Goal: Task Accomplishment & Management: Manage account settings

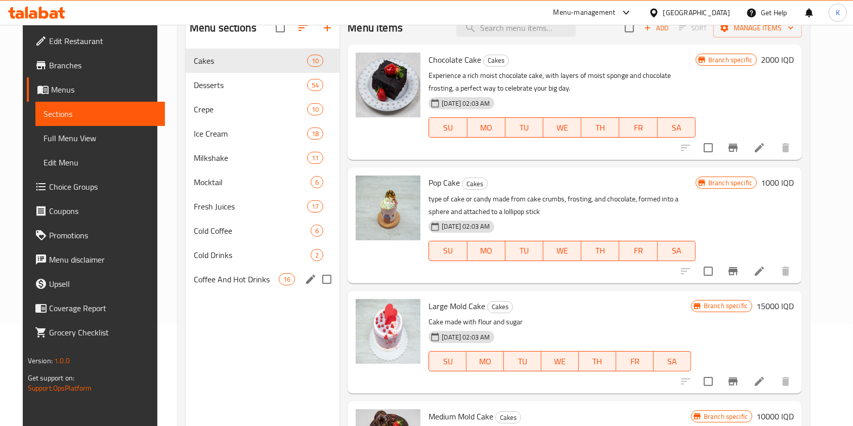
scroll to position [103, 0]
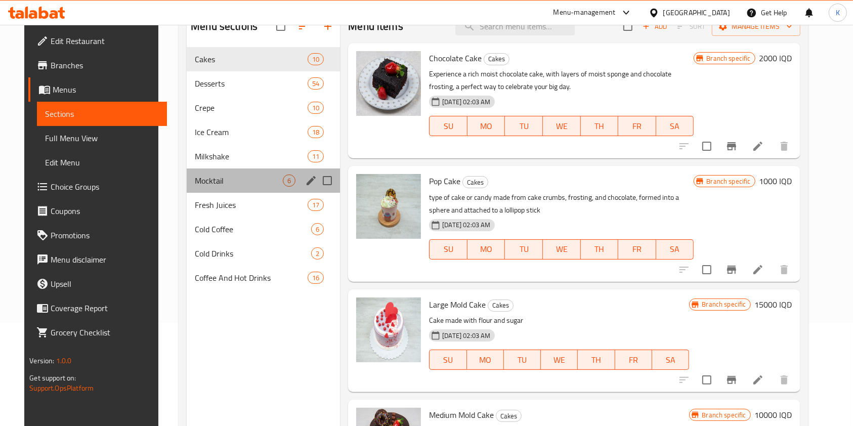
click at [198, 187] on div "Mocktail 6" at bounding box center [263, 180] width 153 height 24
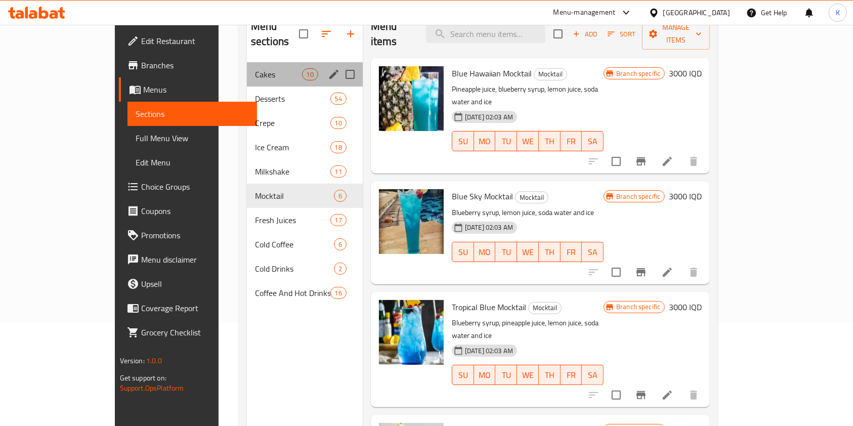
click at [247, 62] on div "Cakes 10" at bounding box center [305, 74] width 116 height 24
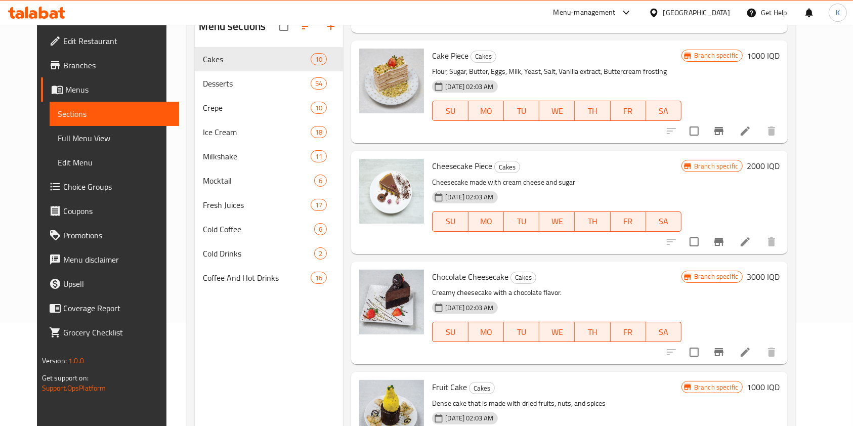
scroll to position [216, 0]
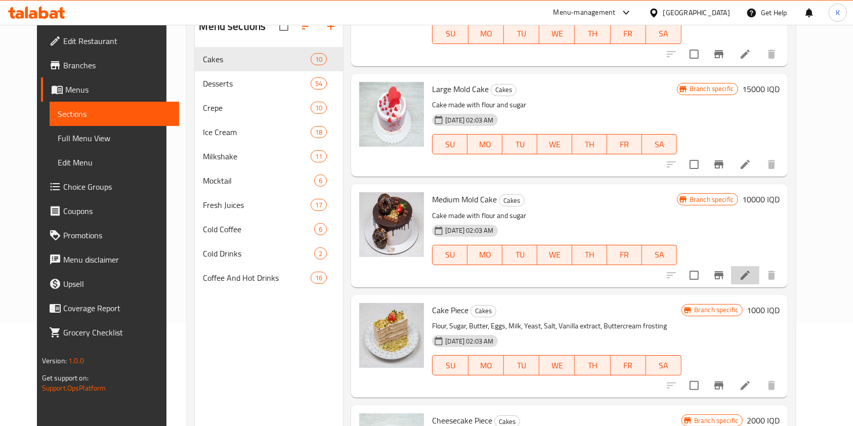
click at [759, 282] on li at bounding box center [745, 275] width 28 height 18
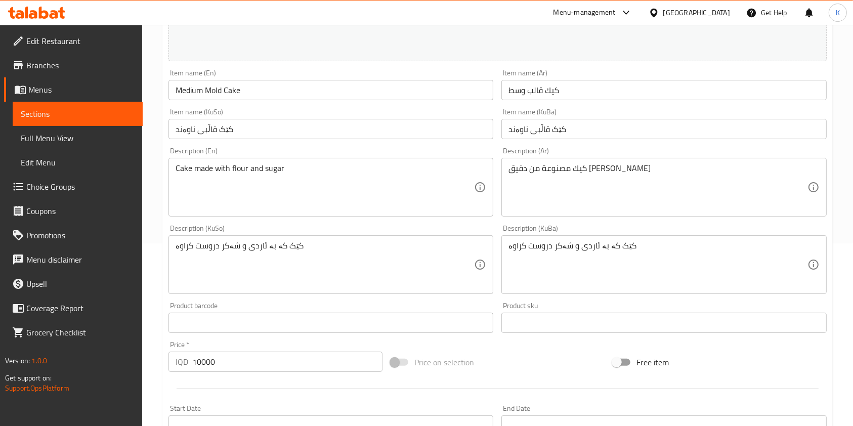
scroll to position [188, 0]
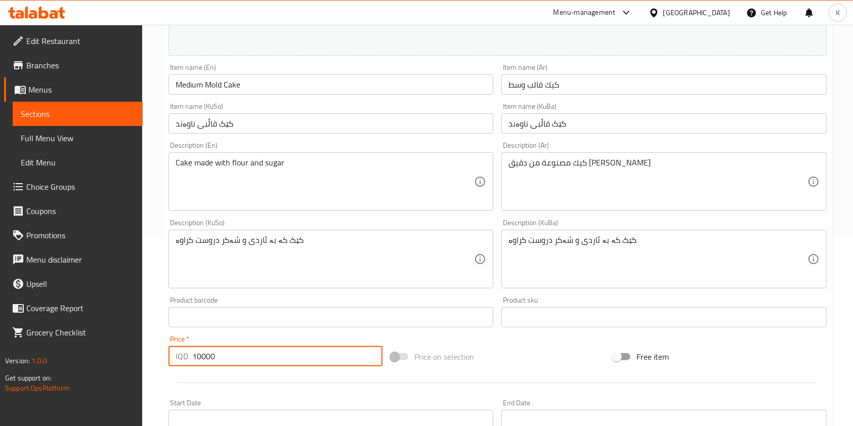
click at [199, 359] on input "10000" at bounding box center [287, 356] width 190 height 20
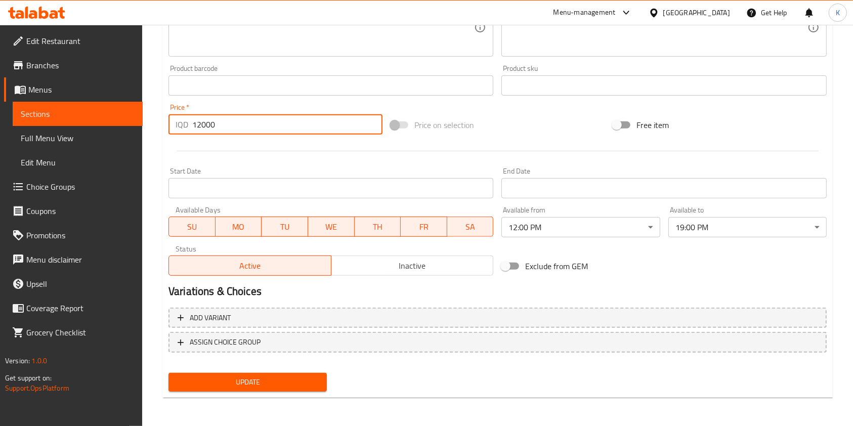
type input "12000"
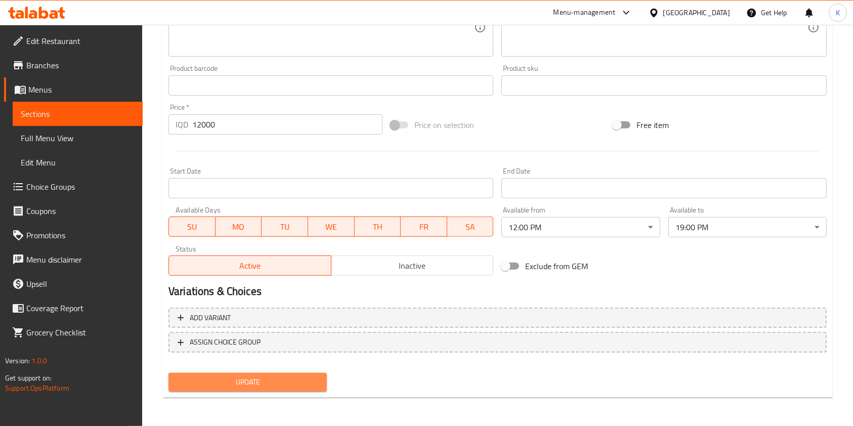
click at [256, 384] on span "Update" at bounding box center [248, 382] width 142 height 13
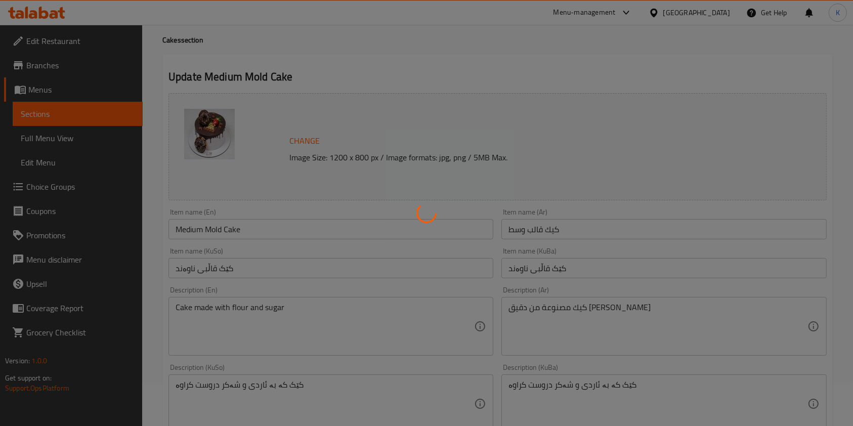
scroll to position [0, 0]
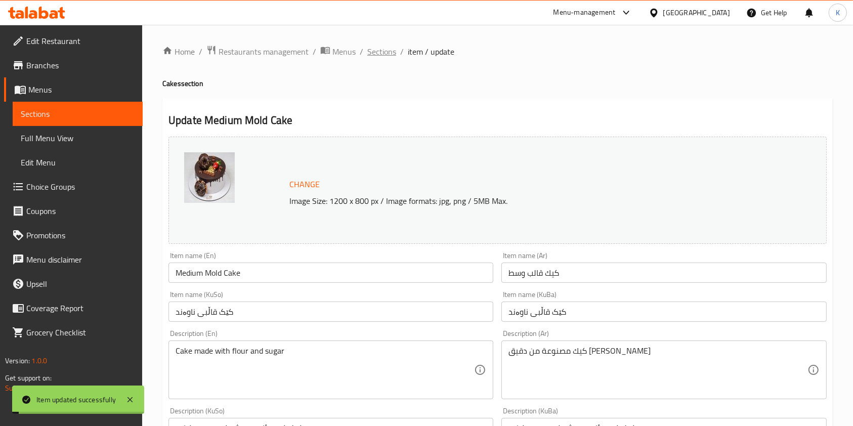
click at [378, 46] on span "Sections" at bounding box center [381, 52] width 29 height 12
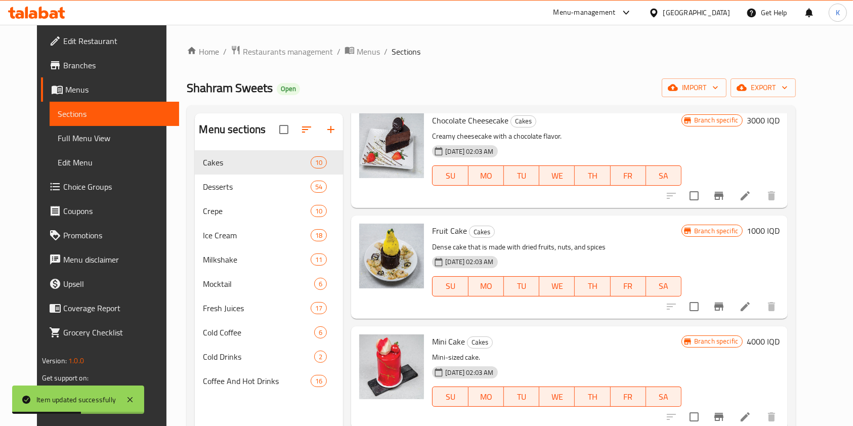
scroll to position [142, 0]
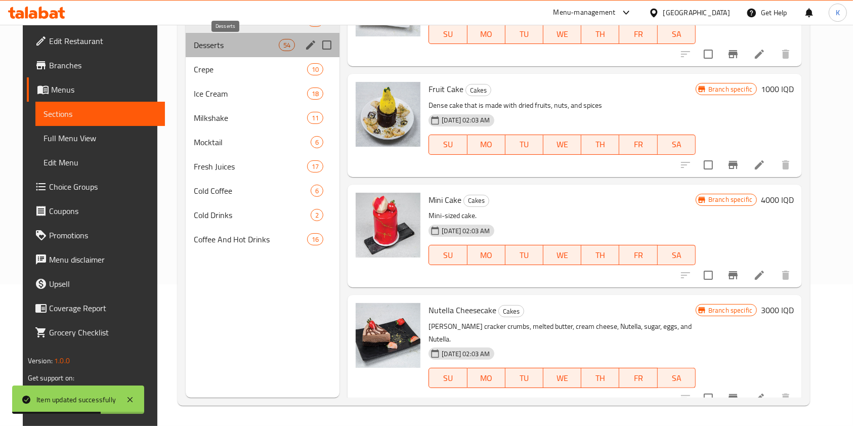
click at [215, 49] on span "Desserts" at bounding box center [236, 45] width 85 height 12
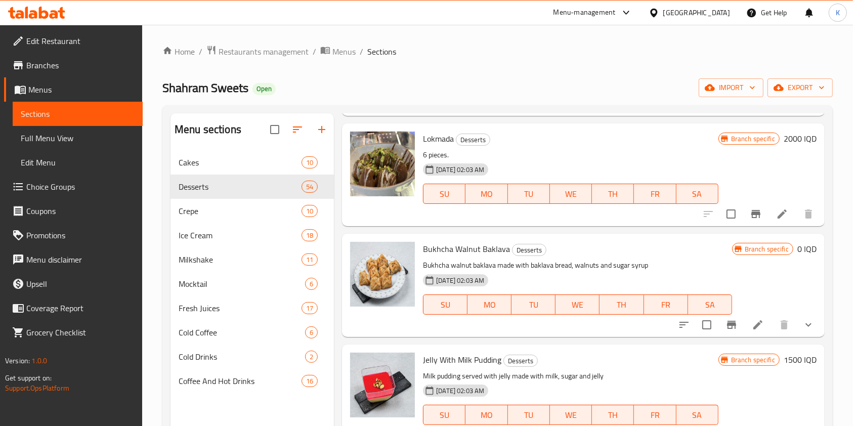
scroll to position [5216, 0]
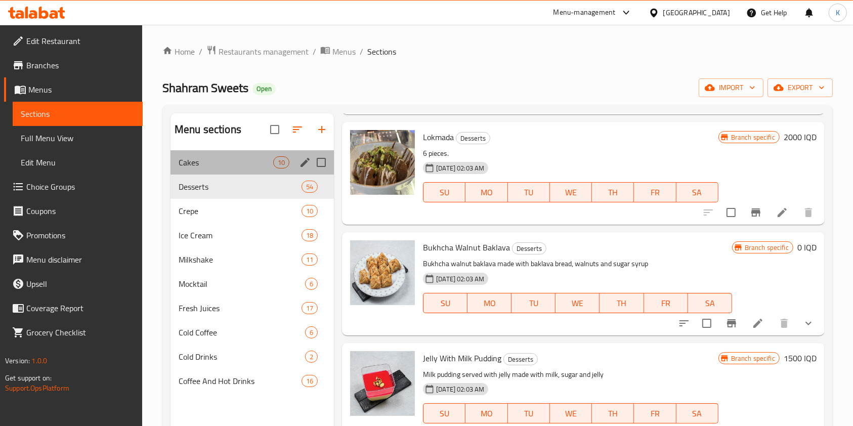
click at [225, 152] on div "Cakes 10" at bounding box center [251, 162] width 163 height 24
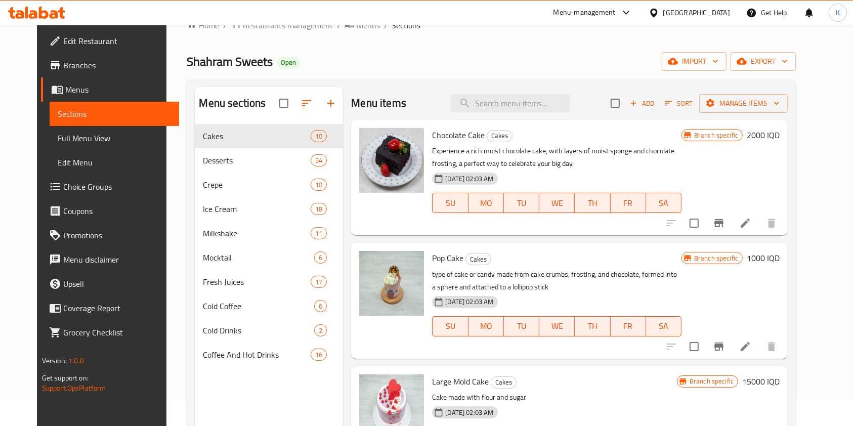
scroll to position [25, 0]
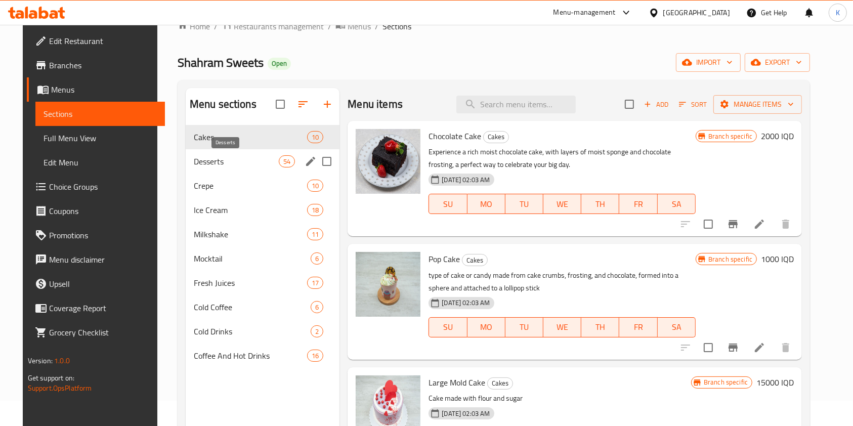
click at [240, 163] on span "Desserts" at bounding box center [236, 161] width 85 height 12
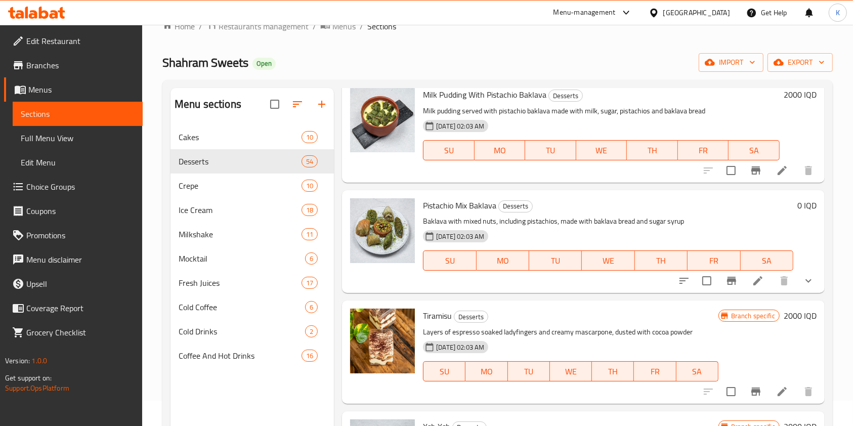
scroll to position [5590, 0]
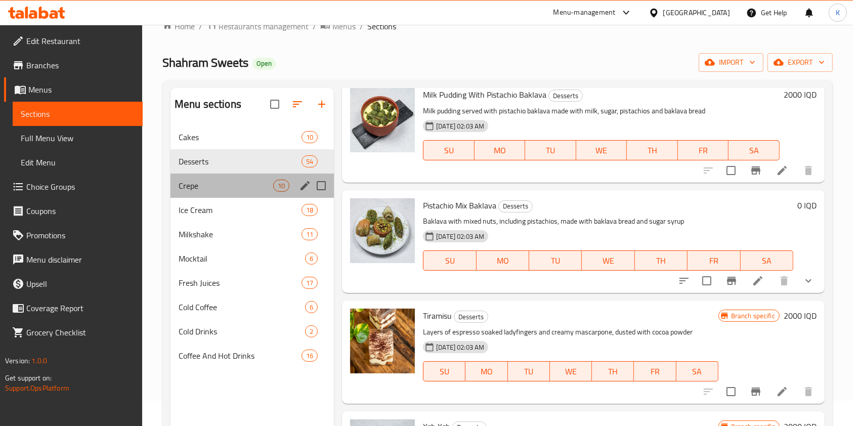
click at [224, 195] on div "Crepe 10" at bounding box center [251, 186] width 163 height 24
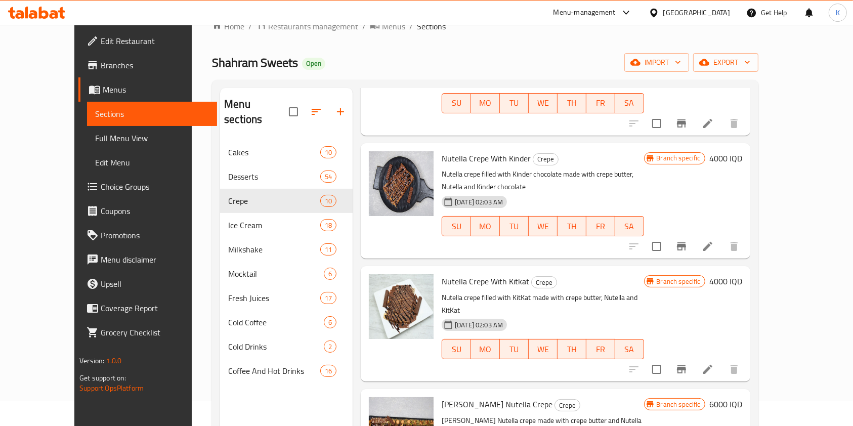
scroll to position [142, 0]
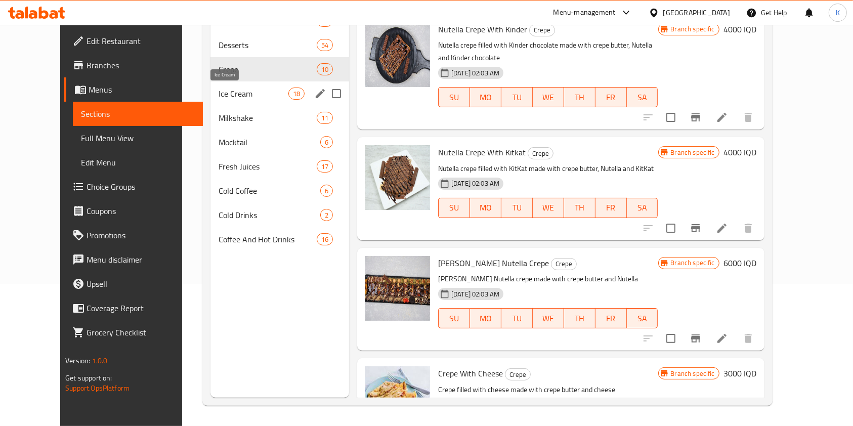
click at [219, 99] on span "Ice Cream" at bounding box center [253, 94] width 69 height 12
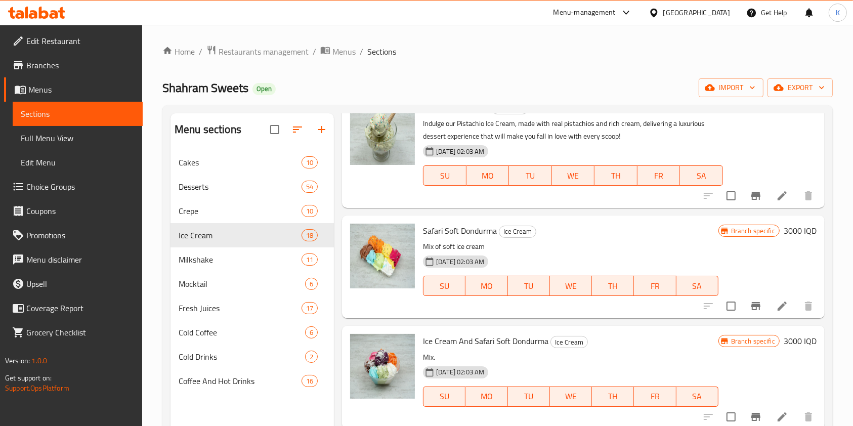
scroll to position [142, 0]
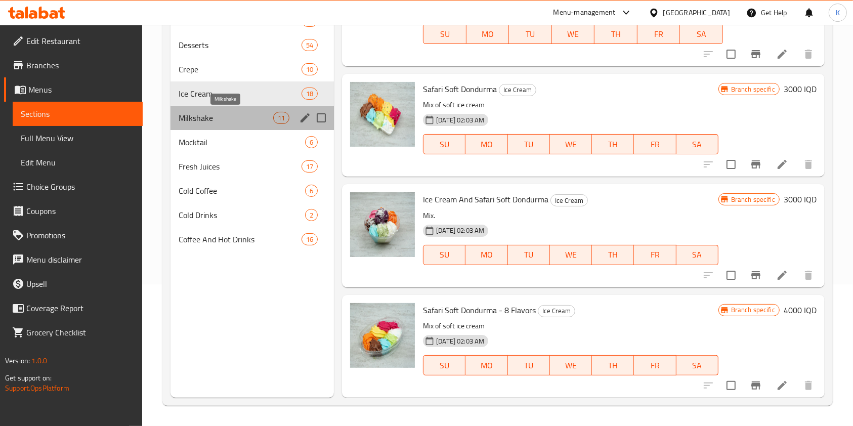
click at [219, 119] on span "Milkshake" at bounding box center [226, 118] width 95 height 12
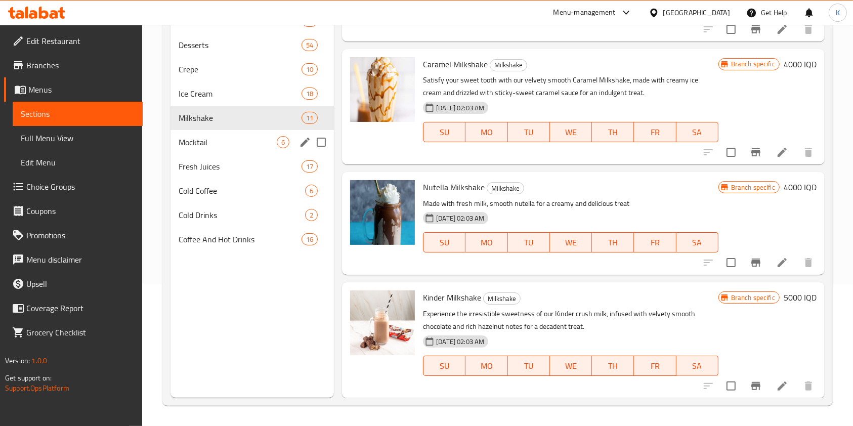
scroll to position [28, 0]
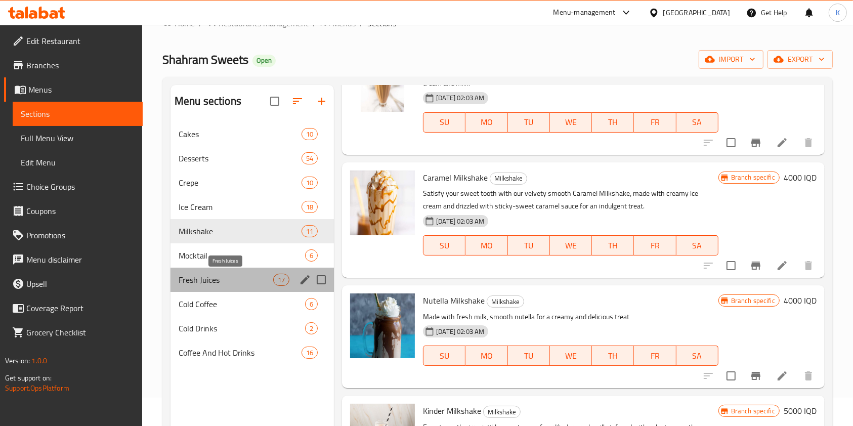
click at [213, 279] on span "Fresh Juices" at bounding box center [226, 280] width 95 height 12
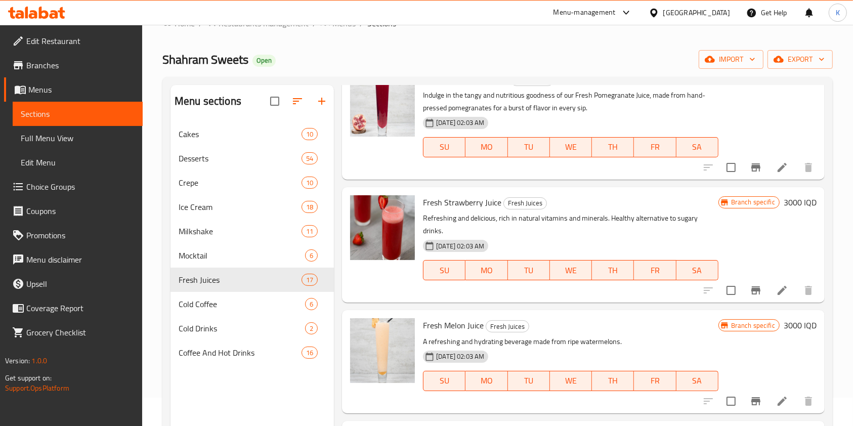
scroll to position [638, 0]
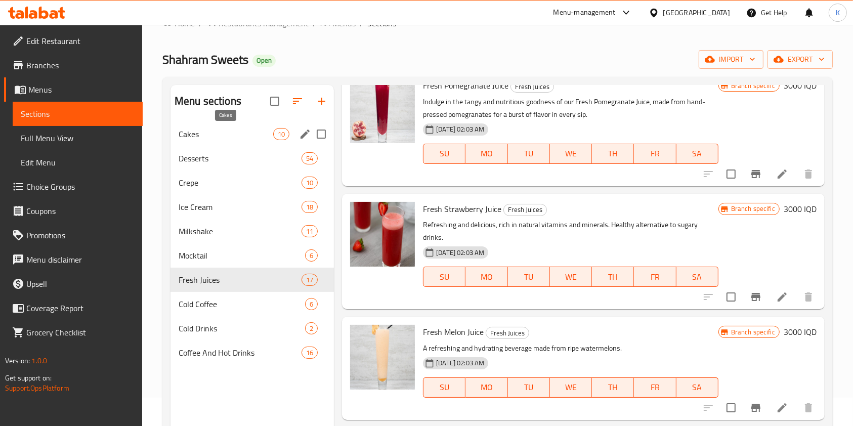
click at [216, 133] on span "Cakes" at bounding box center [226, 134] width 95 height 12
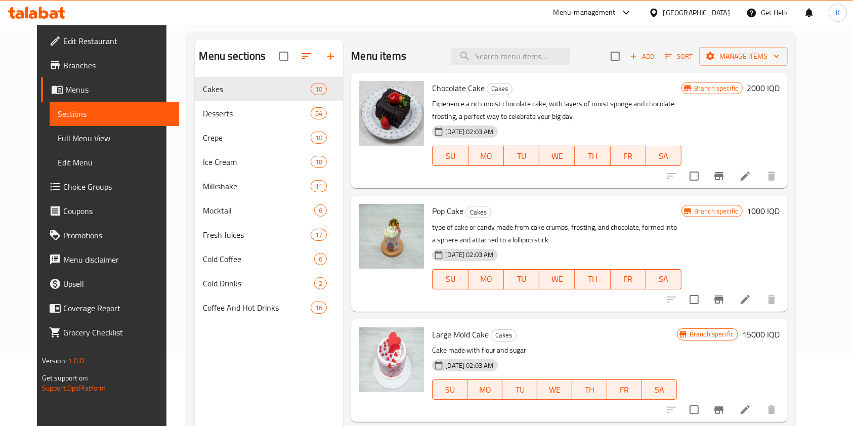
scroll to position [73, 0]
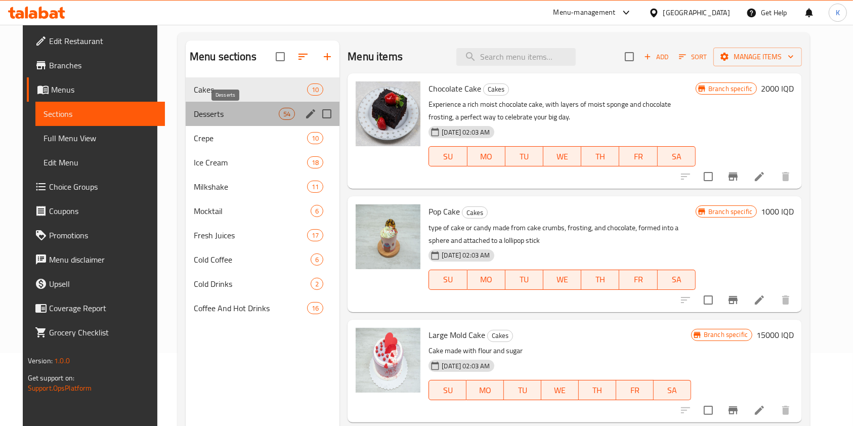
click at [254, 115] on span "Desserts" at bounding box center [236, 114] width 85 height 12
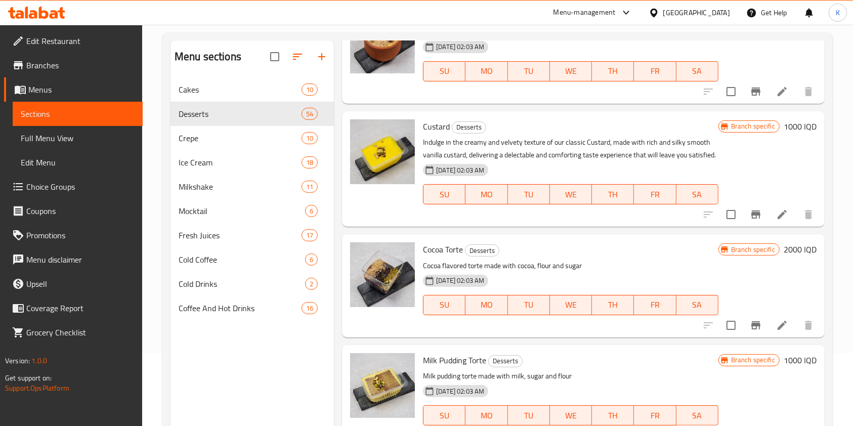
scroll to position [632, 0]
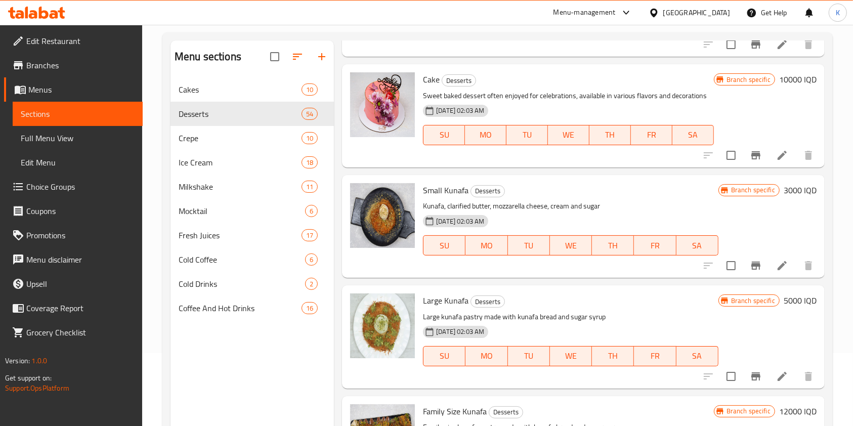
click at [474, 155] on div "[DATE] 02:03 AM SU MO TU WE TH FR SA" at bounding box center [568, 128] width 298 height 55
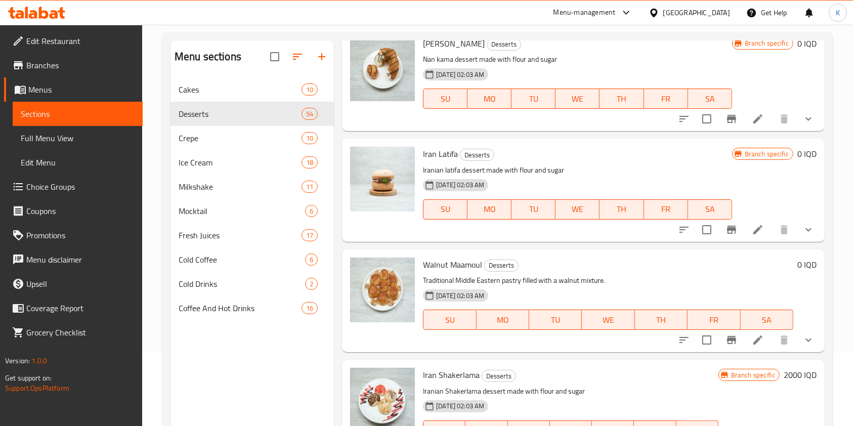
scroll to position [4237, 0]
